Goal: Task Accomplishment & Management: Manage account settings

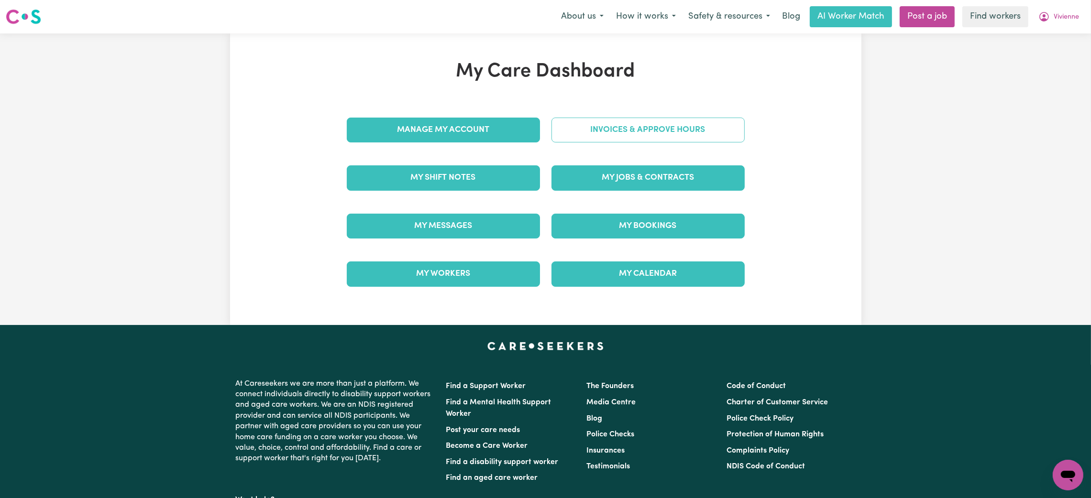
click at [646, 134] on link "Invoices & Approve Hours" at bounding box center [648, 130] width 193 height 25
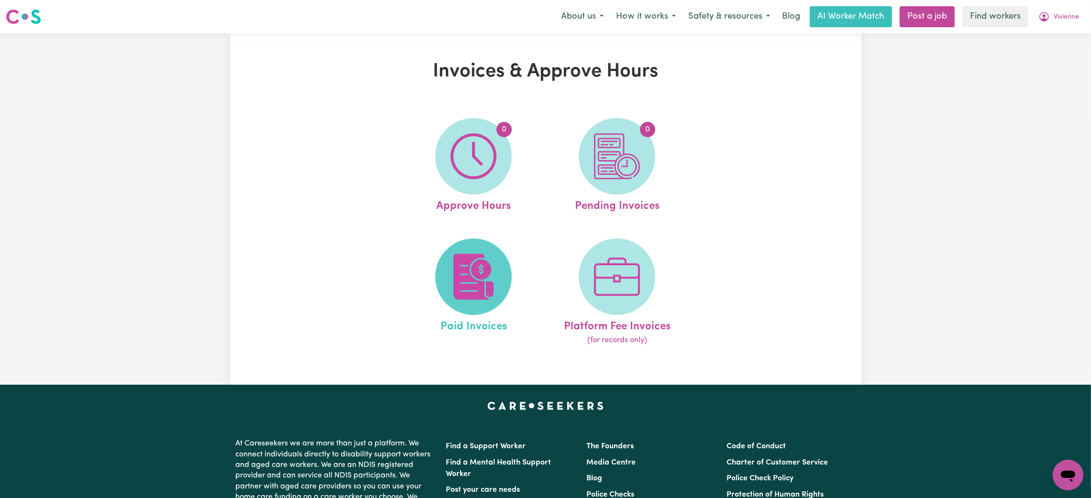
click at [465, 263] on img at bounding box center [474, 277] width 46 height 46
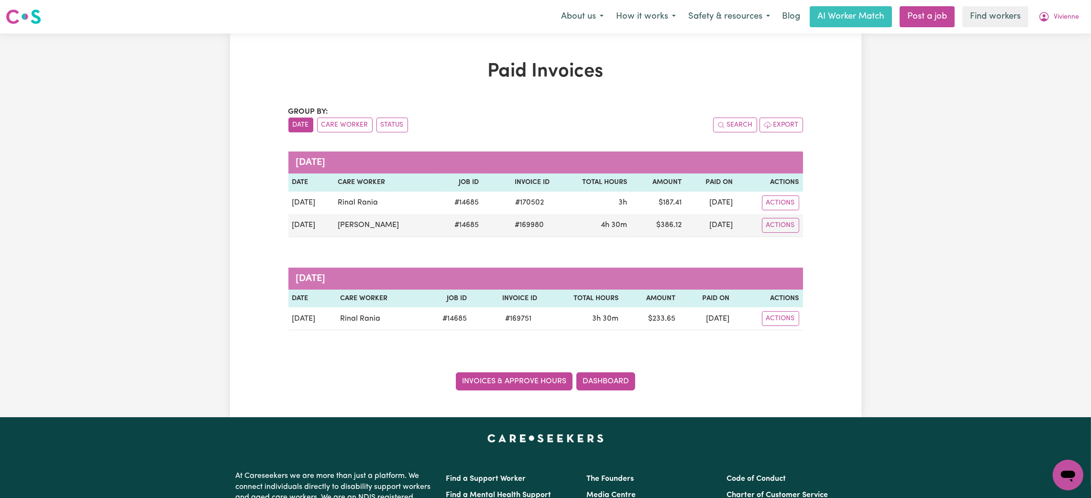
click at [524, 379] on link "Invoices & Approve Hours" at bounding box center [514, 382] width 117 height 18
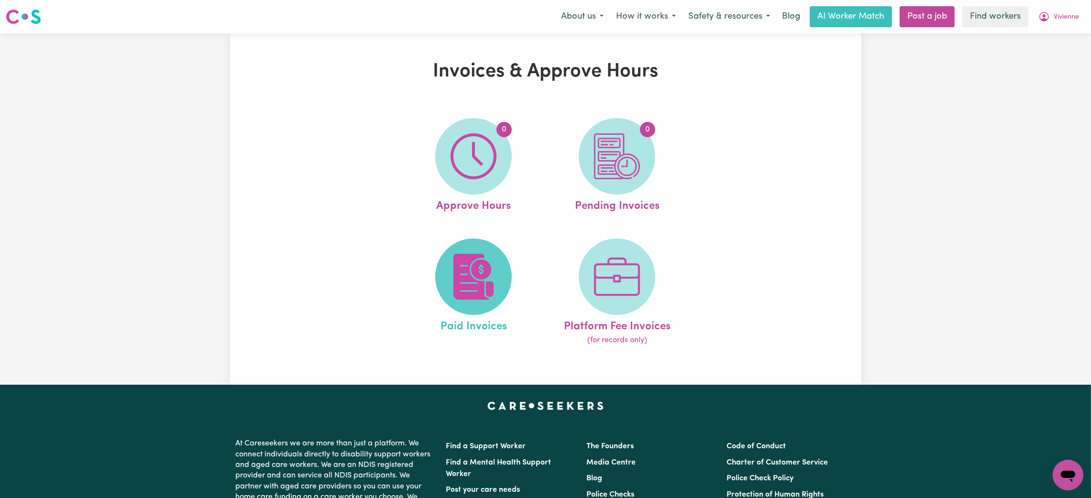
click at [477, 286] on img at bounding box center [474, 277] width 46 height 46
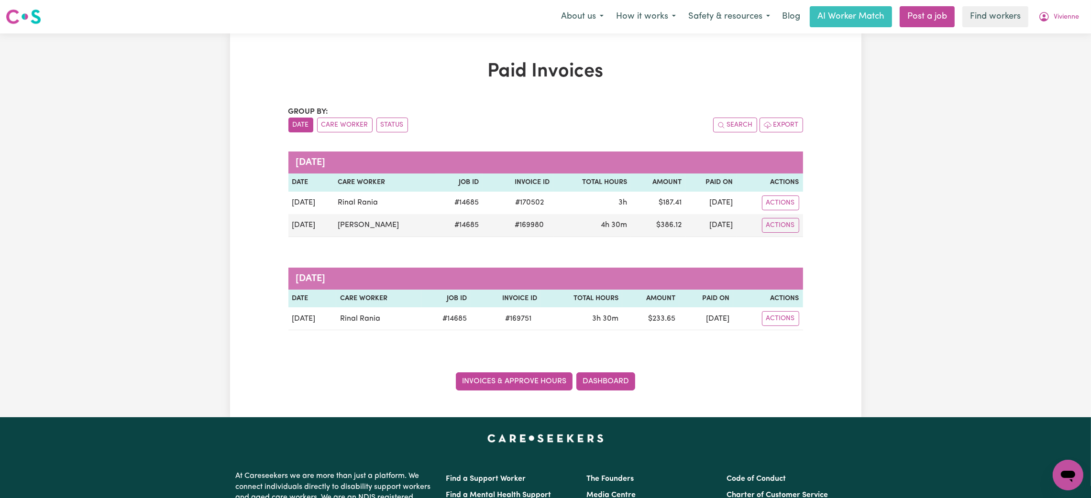
click at [504, 388] on link "Invoices & Approve Hours" at bounding box center [514, 382] width 117 height 18
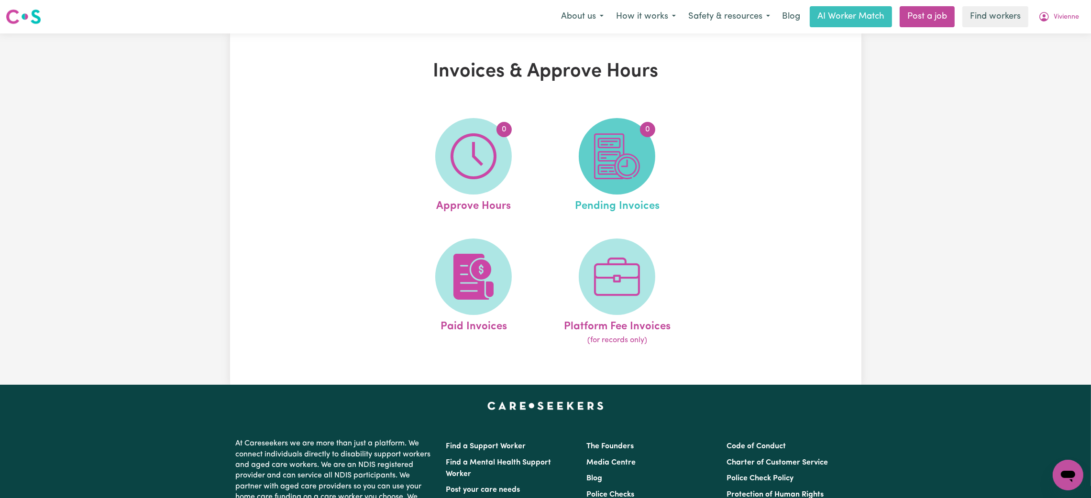
click at [649, 171] on span "0" at bounding box center [617, 156] width 77 height 77
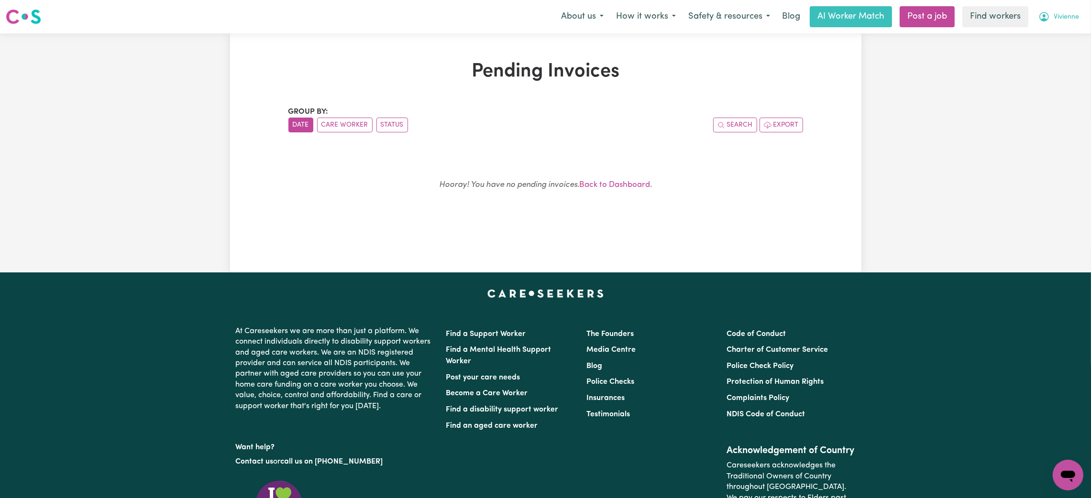
click at [1054, 20] on span "Vivienne" at bounding box center [1066, 17] width 25 height 11
click at [1047, 47] on link "Logout" at bounding box center [1047, 55] width 76 height 18
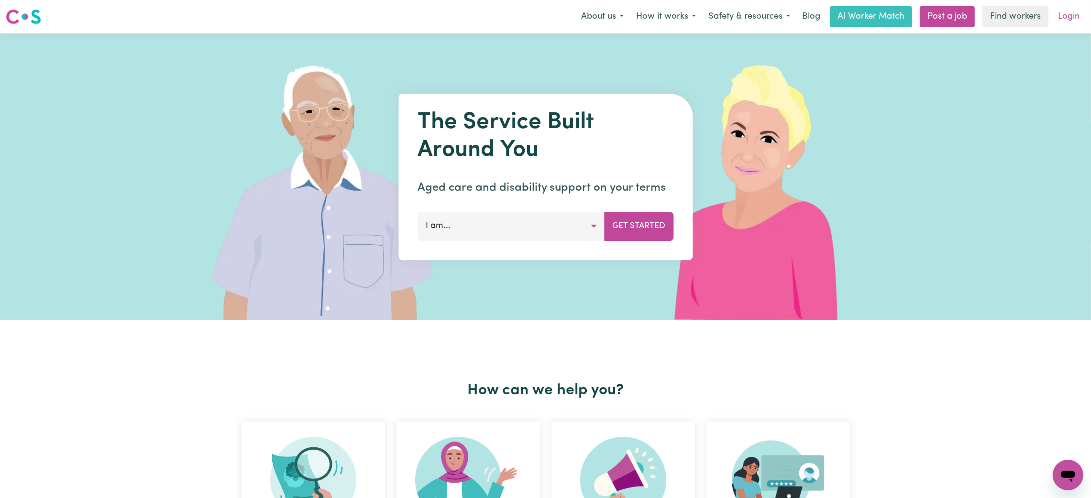
click at [1061, 22] on link "Login" at bounding box center [1068, 16] width 33 height 21
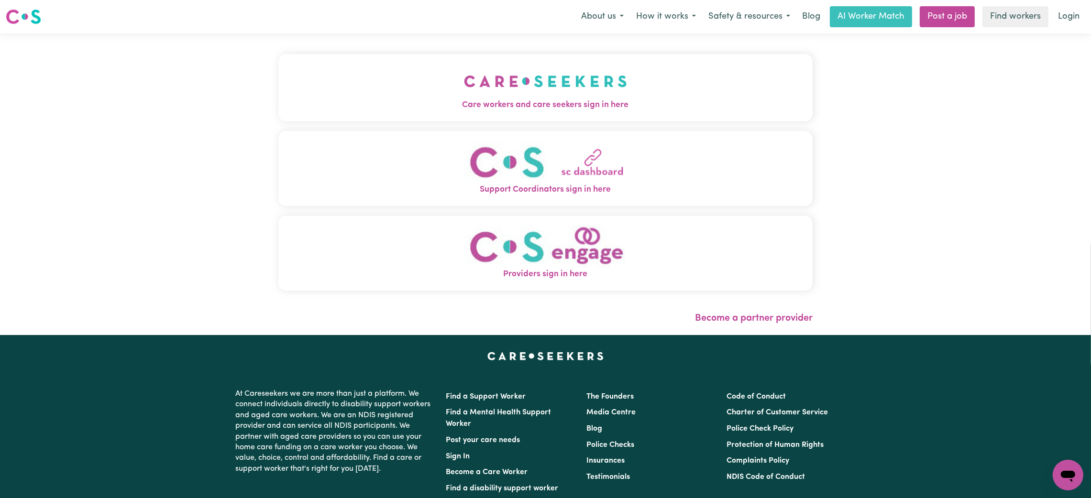
click at [428, 125] on div "Care workers and care seekers sign in here Support Coordinators sign in here Pr…" at bounding box center [545, 177] width 534 height 249
click at [434, 100] on span "Care workers and care seekers sign in here" at bounding box center [545, 105] width 534 height 12
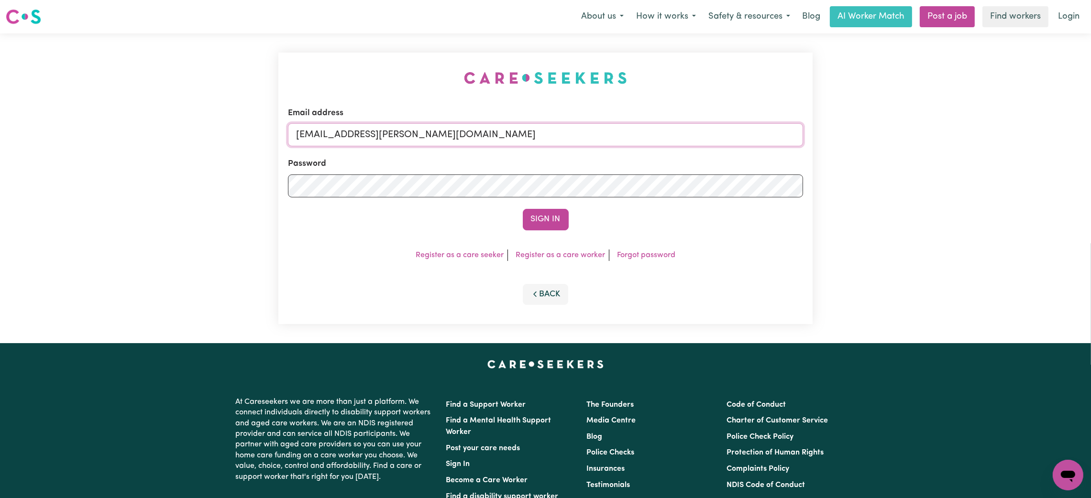
drag, startPoint x: 345, startPoint y: 135, endPoint x: 623, endPoint y: 150, distance: 278.4
click at [623, 150] on form "Email address [EMAIL_ADDRESS][PERSON_NAME][DOMAIN_NAME] Password Sign In" at bounding box center [545, 168] width 515 height 123
paste input "[EMAIL_ADDRESS][DOMAIN_NAME]"
type input "superuser~[EMAIL_ADDRESS][DOMAIN_NAME]"
click at [551, 222] on button "Sign In" at bounding box center [546, 219] width 46 height 21
